Goal: Book appointment/travel/reservation

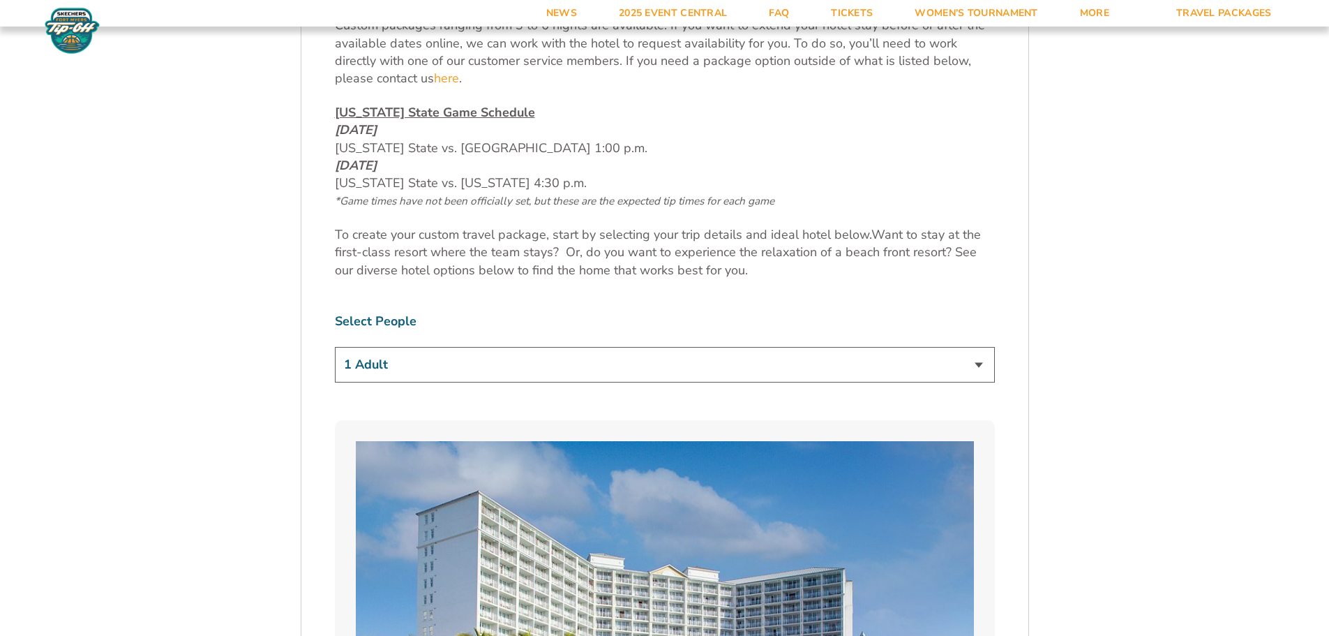
scroll to position [768, 0]
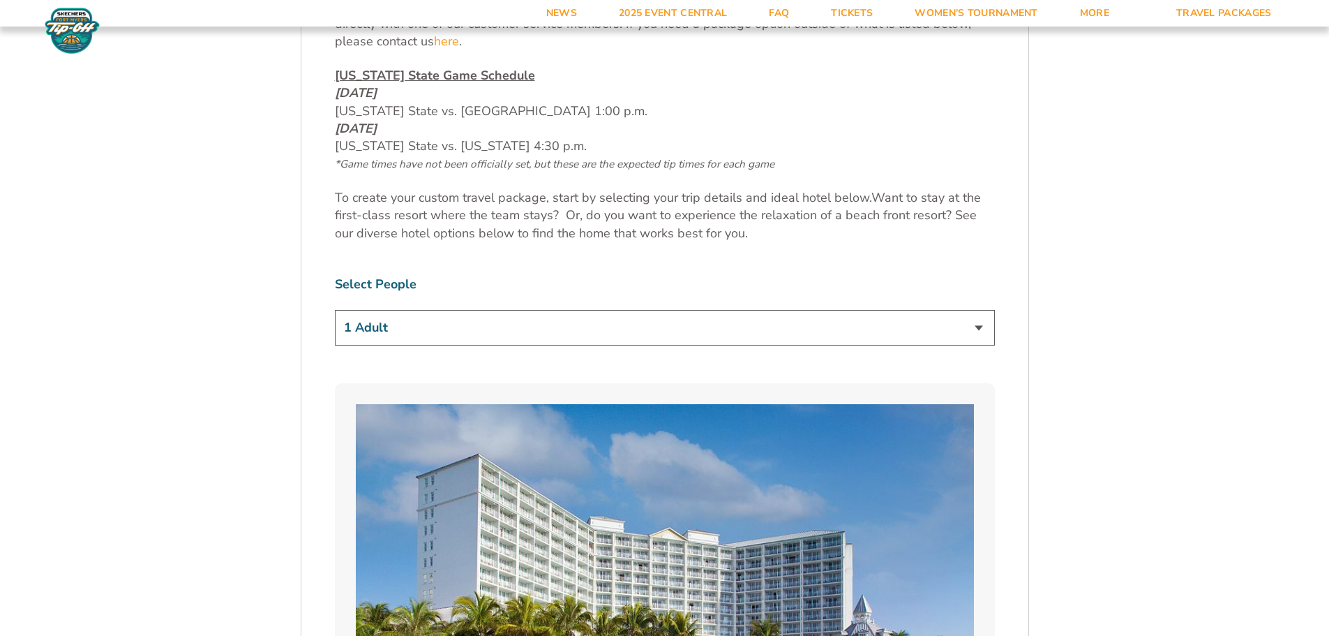
click at [662, 329] on select "1 Adult 2 Adults 3 Adults 4 Adults 2 Adults + 1 Child 2 Adults + 2 Children 2 A…" at bounding box center [665, 328] width 660 height 36
select select "2 Adults + 2 Children"
click at [335, 310] on select "1 Adult 2 Adults 3 Adults 4 Adults 2 Adults + 1 Child 2 Adults + 2 Children 2 A…" at bounding box center [665, 328] width 660 height 36
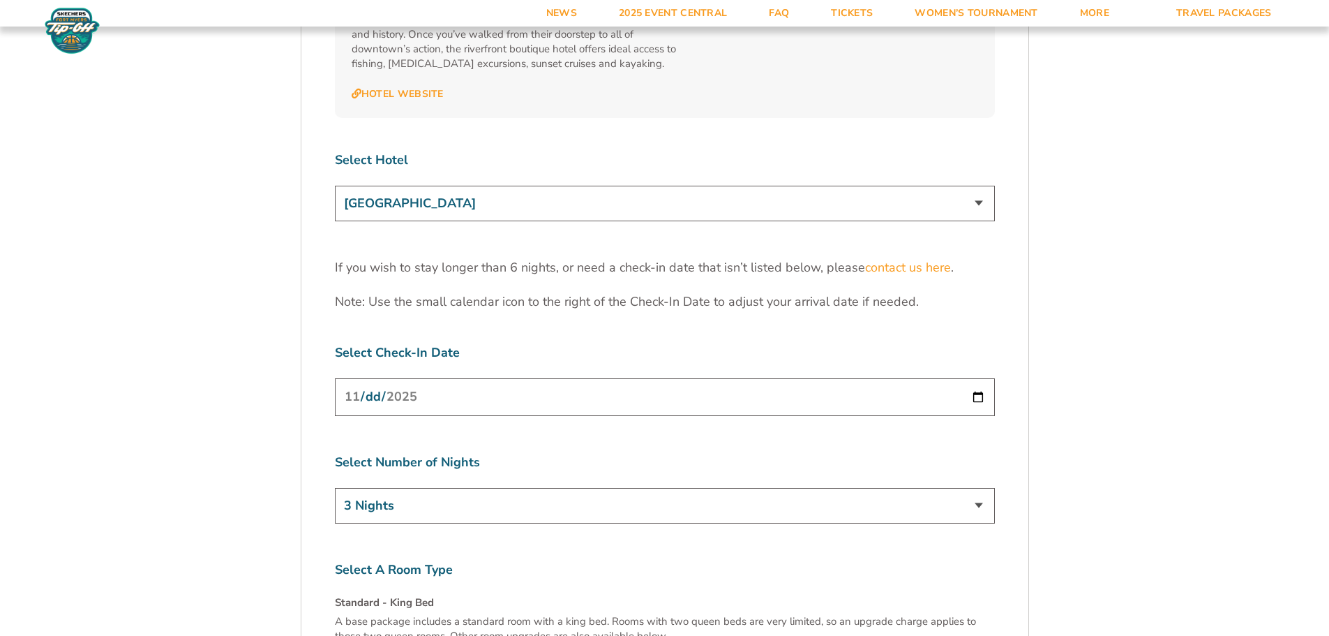
scroll to position [4396, 0]
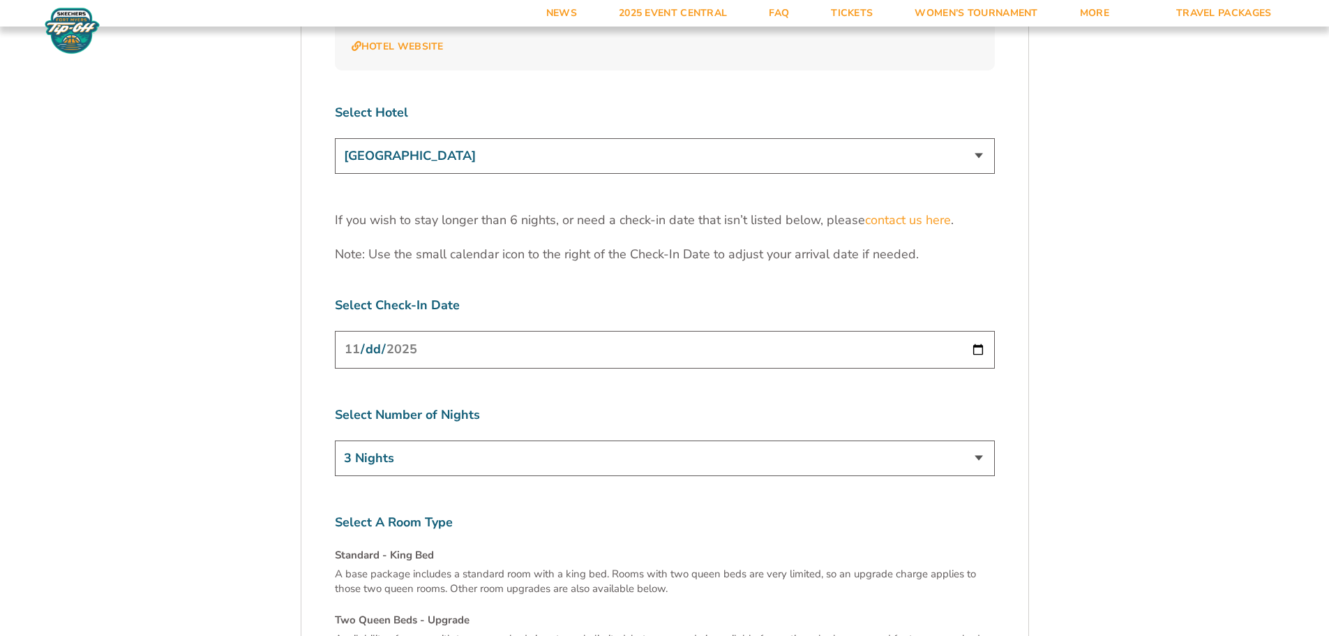
click at [980, 331] on input "[DATE]" at bounding box center [665, 349] width 660 height 37
click at [602, 440] on select "3 Nights 4 Nights 5 Nights 6 Nights" at bounding box center [665, 458] width 660 height 36
select select "5 Nights"
click at [335, 440] on select "3 Nights 4 Nights 5 Nights 6 Nights" at bounding box center [665, 458] width 660 height 36
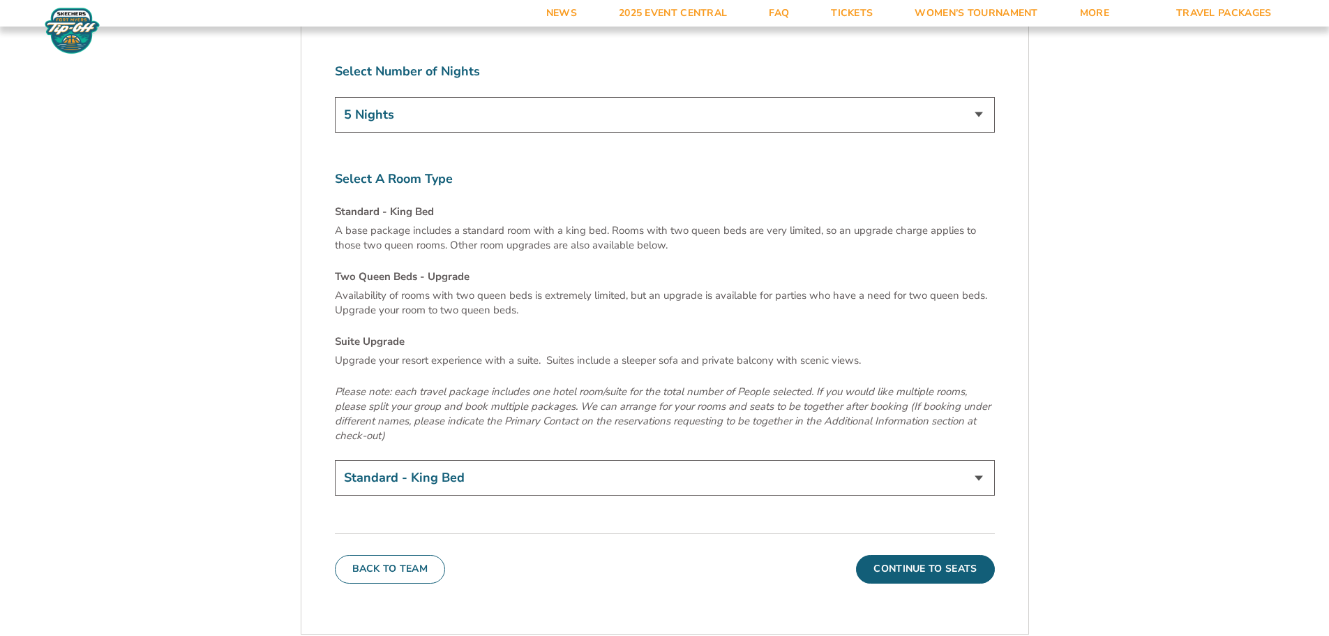
scroll to position [4745, 0]
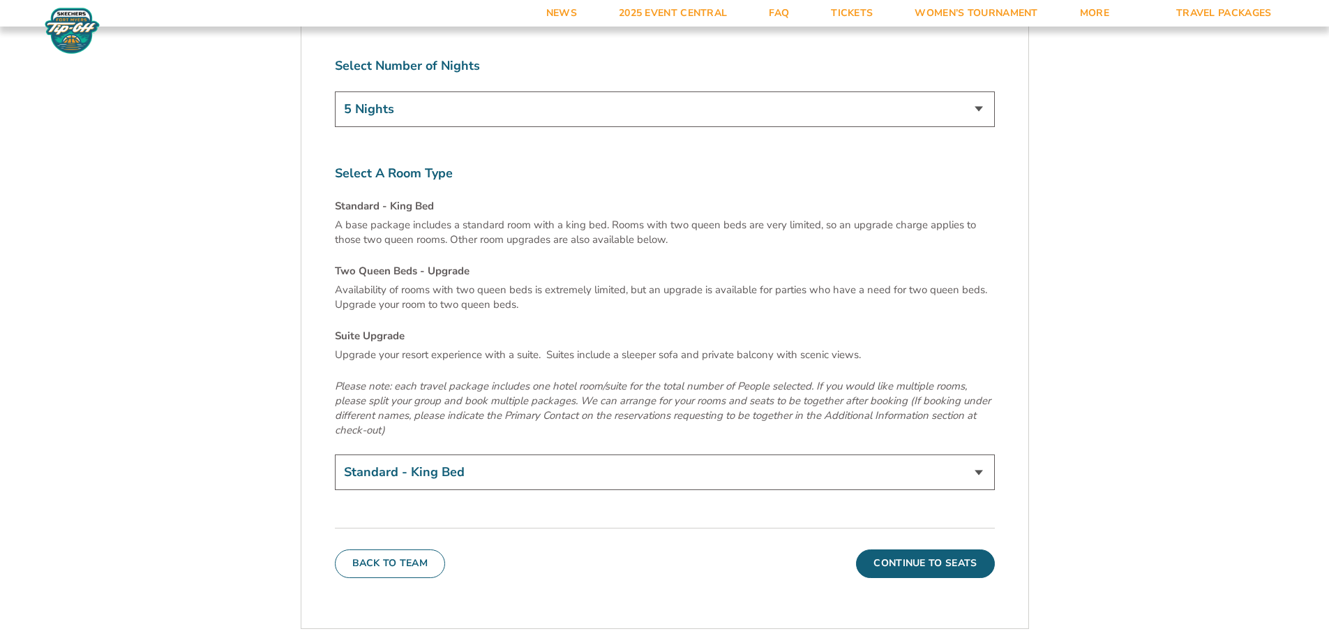
click at [573, 454] on select "Standard - King Bed Two Queen Beds - Upgrade (+$15 per night) Suite Upgrade (+$…" at bounding box center [665, 472] width 660 height 36
select select "Suite Upgrade"
click at [335, 454] on select "Standard - King Bed Two Queen Beds - Upgrade (+$15 per night) Suite Upgrade (+$…" at bounding box center [665, 472] width 660 height 36
click at [888, 549] on button "Continue To Seats" at bounding box center [925, 563] width 138 height 28
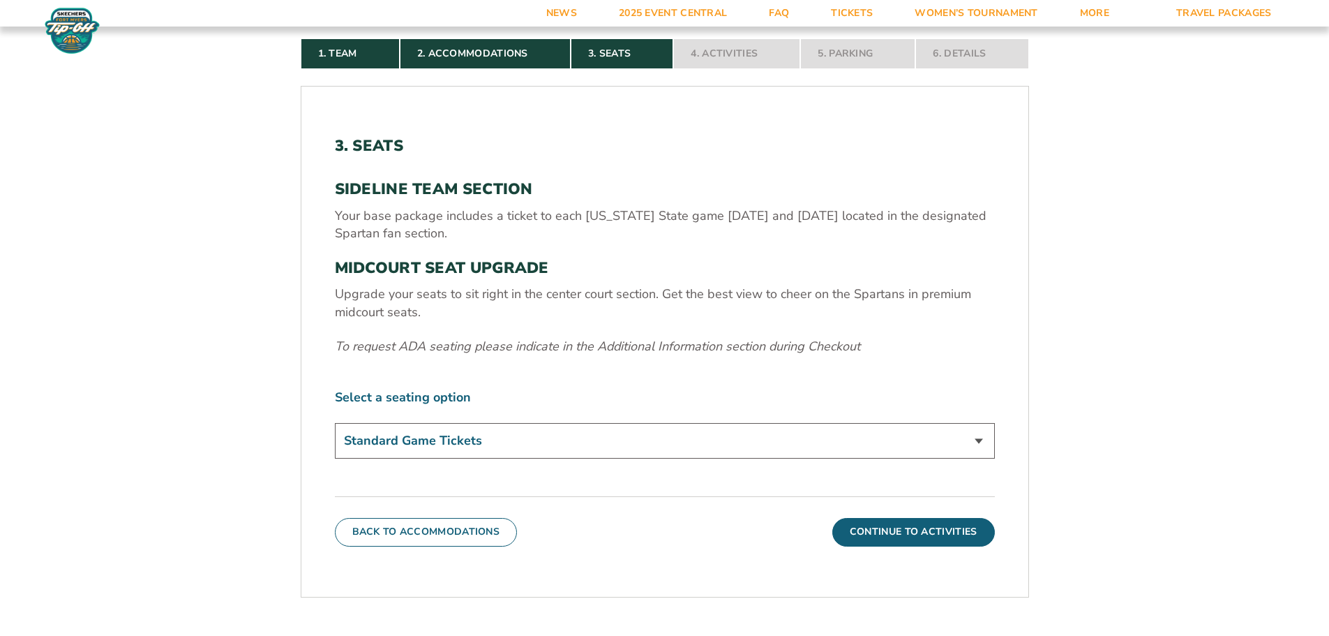
scroll to position [440, 0]
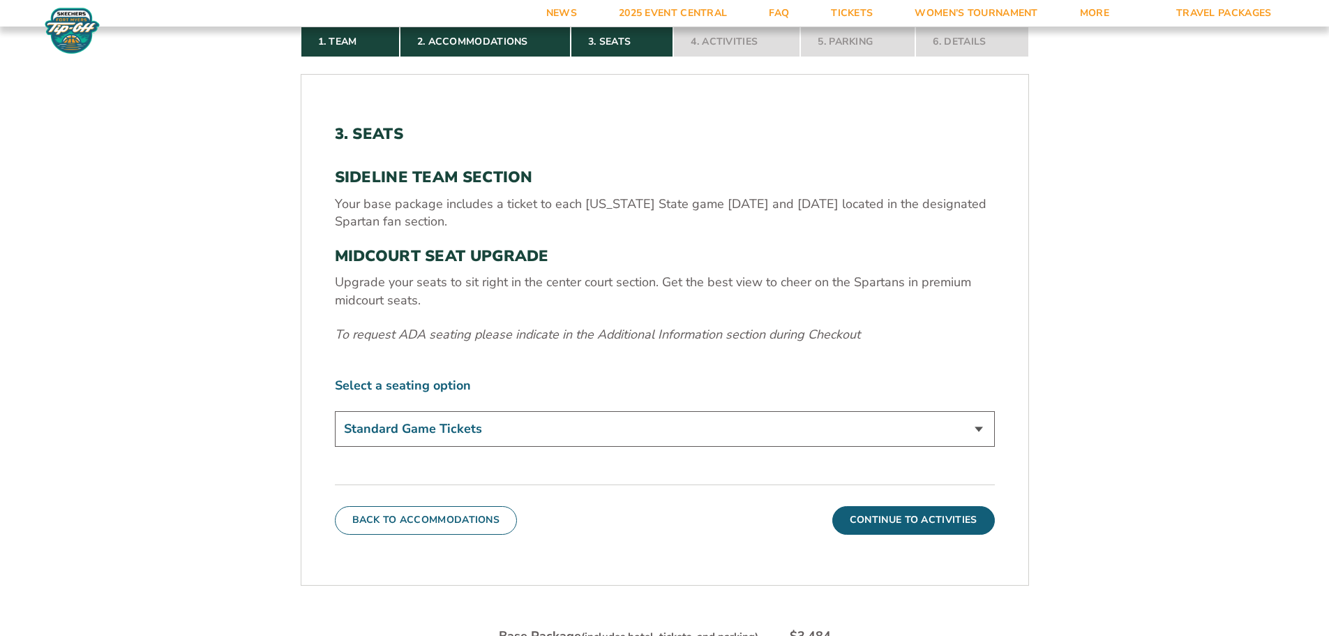
click at [545, 435] on select "Standard Game Tickets Midcourt Seat Upgrade (+$140 per person)" at bounding box center [665, 429] width 660 height 36
click at [872, 522] on button "Continue To Activities" at bounding box center [914, 520] width 163 height 28
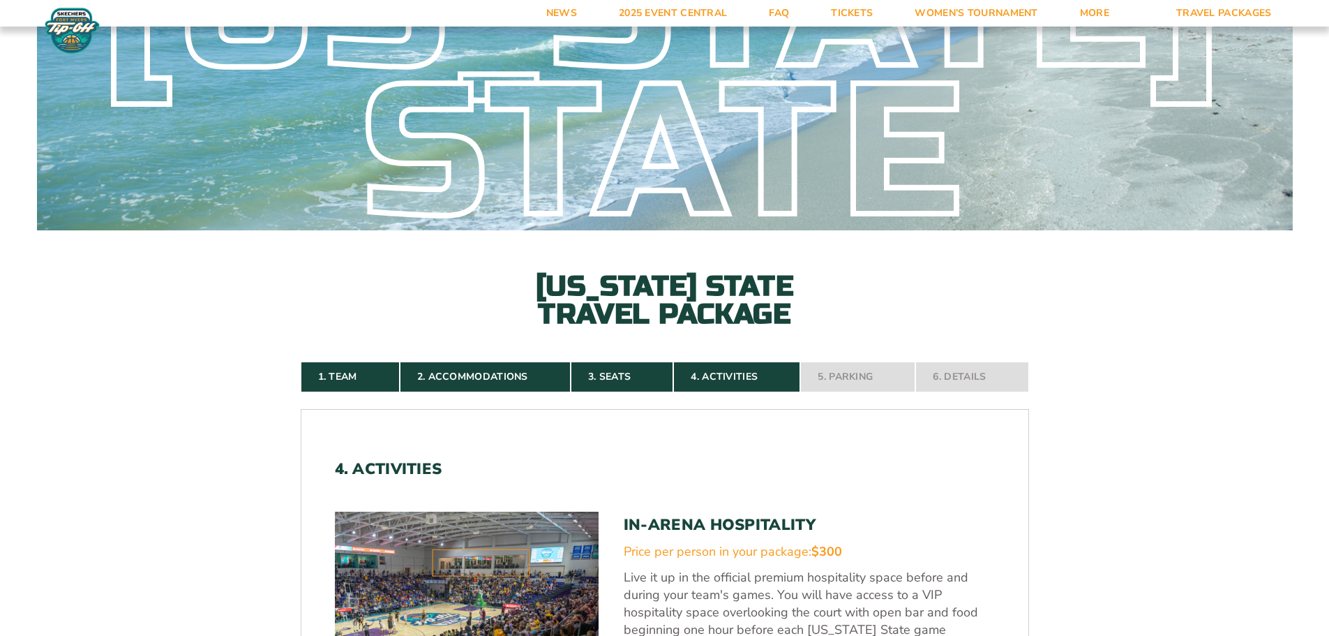
scroll to position [91, 0]
